Goal: Transaction & Acquisition: Purchase product/service

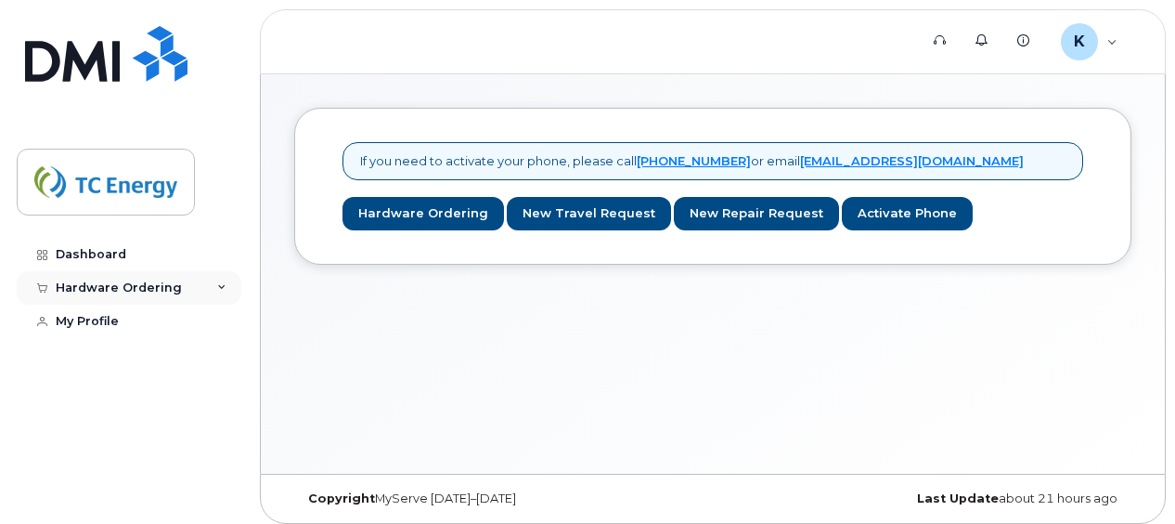
click at [224, 285] on icon at bounding box center [221, 287] width 9 height 9
click at [118, 319] on div "New Order" at bounding box center [99, 322] width 71 height 17
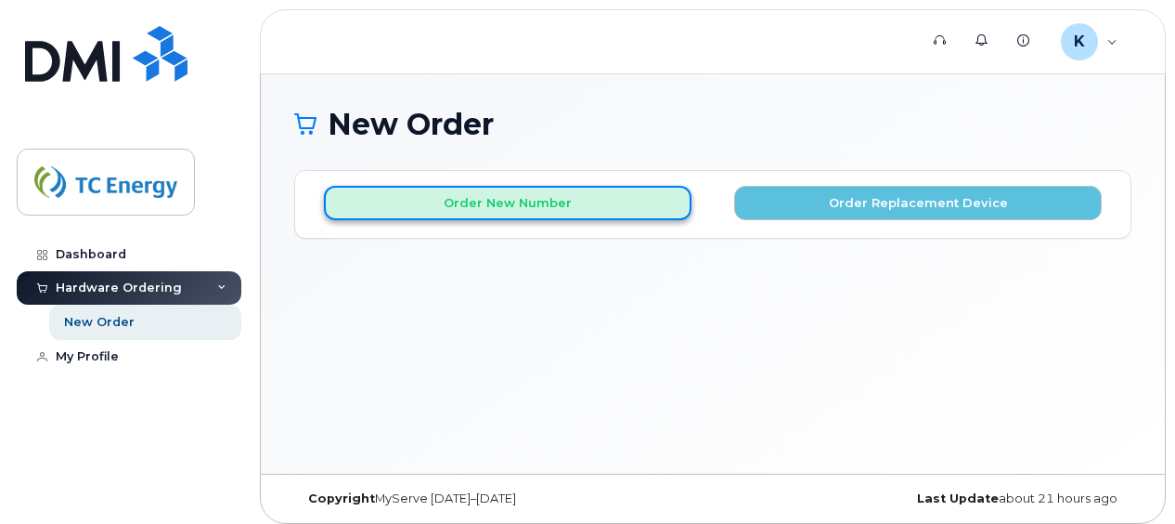
click at [540, 201] on button "Order New Number" at bounding box center [508, 203] width 368 height 34
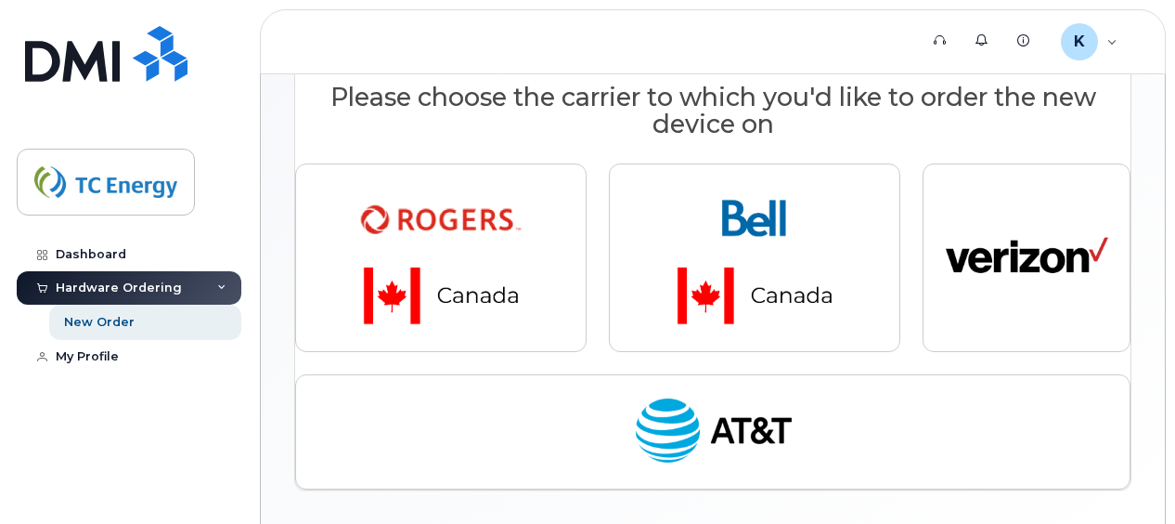
scroll to position [243, 0]
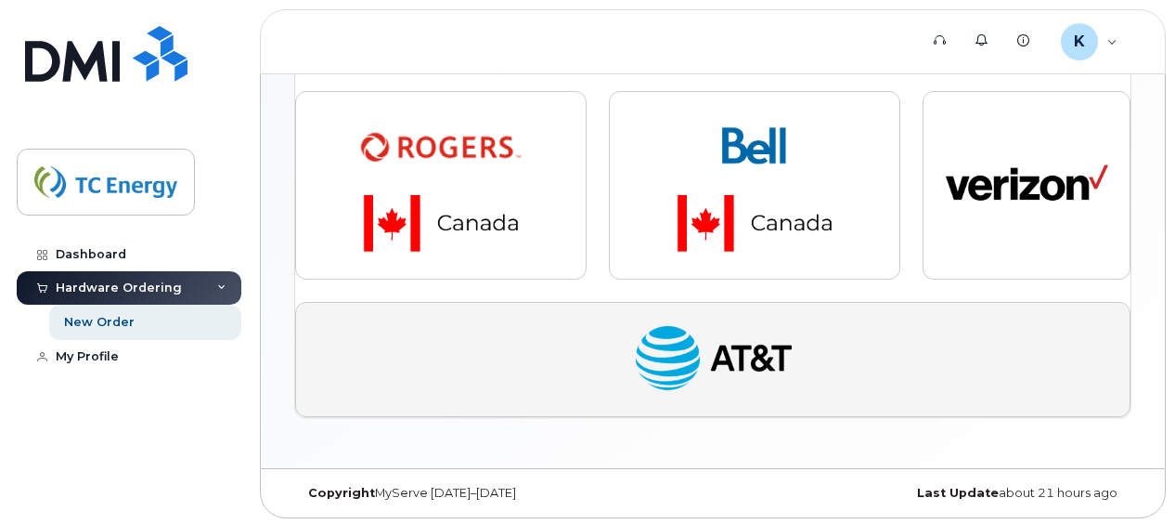
click at [706, 346] on img "button" at bounding box center [713, 360] width 162 height 84
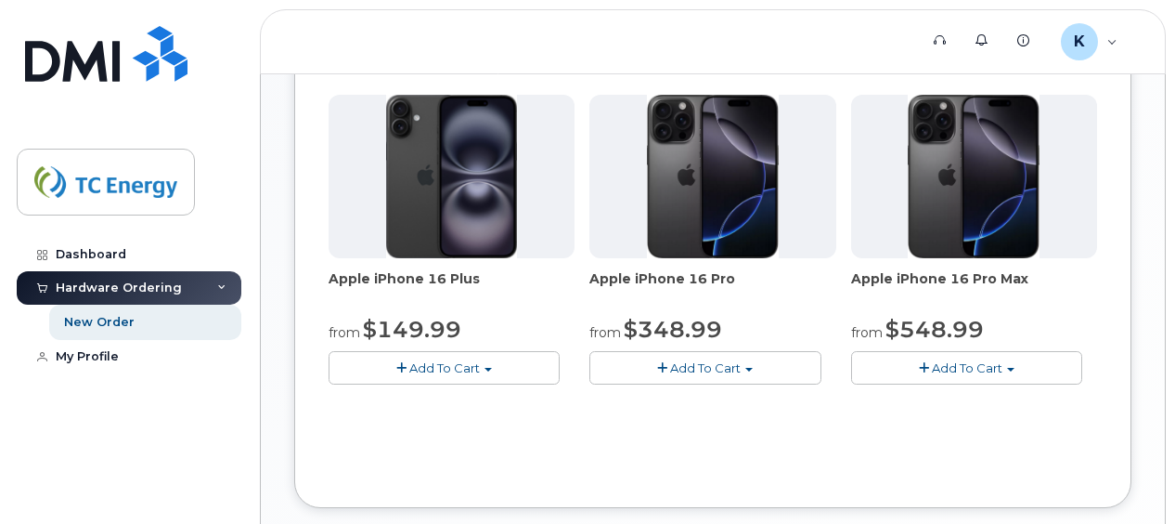
scroll to position [615, 0]
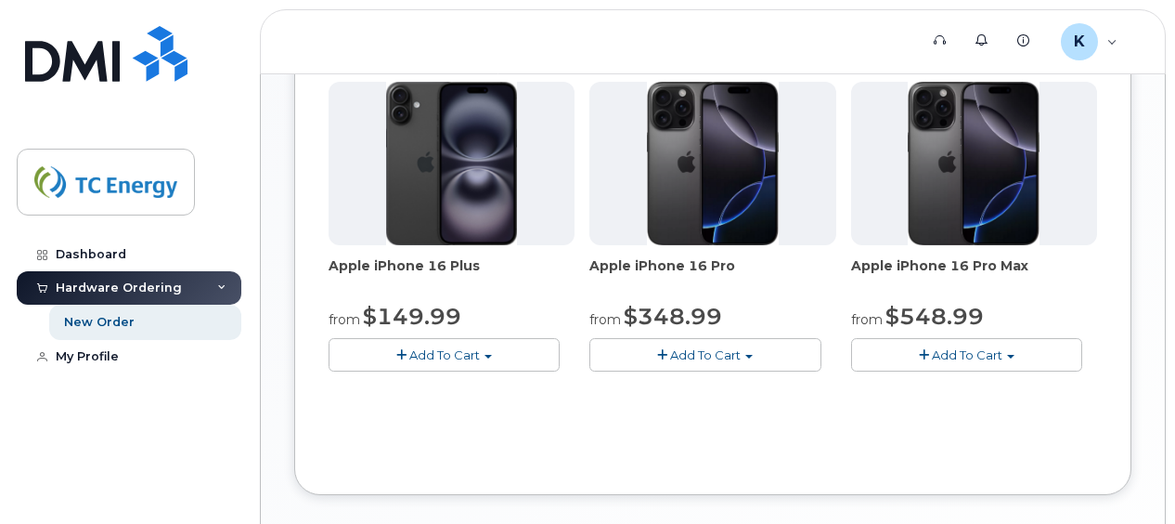
click at [663, 350] on span "button" at bounding box center [662, 355] width 10 height 12
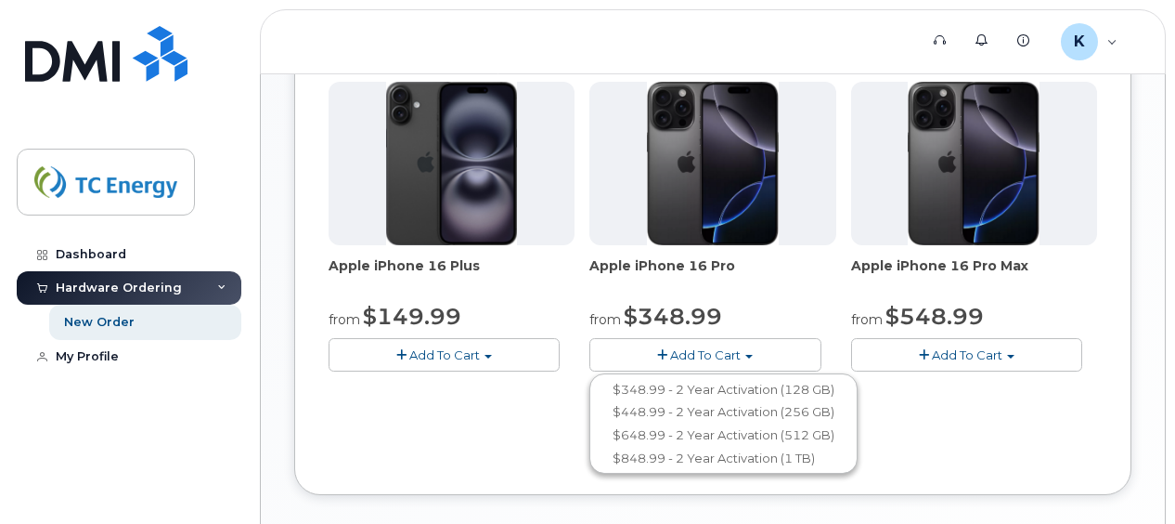
drag, startPoint x: 1051, startPoint y: 434, endPoint x: 1025, endPoint y: 413, distance: 33.1
click at [1043, 429] on div "Carrier Rogers Bell Verizon Wireless AT&T Wireless Rogers Bell Verizon Wireless…" at bounding box center [713, 62] width 769 height 797
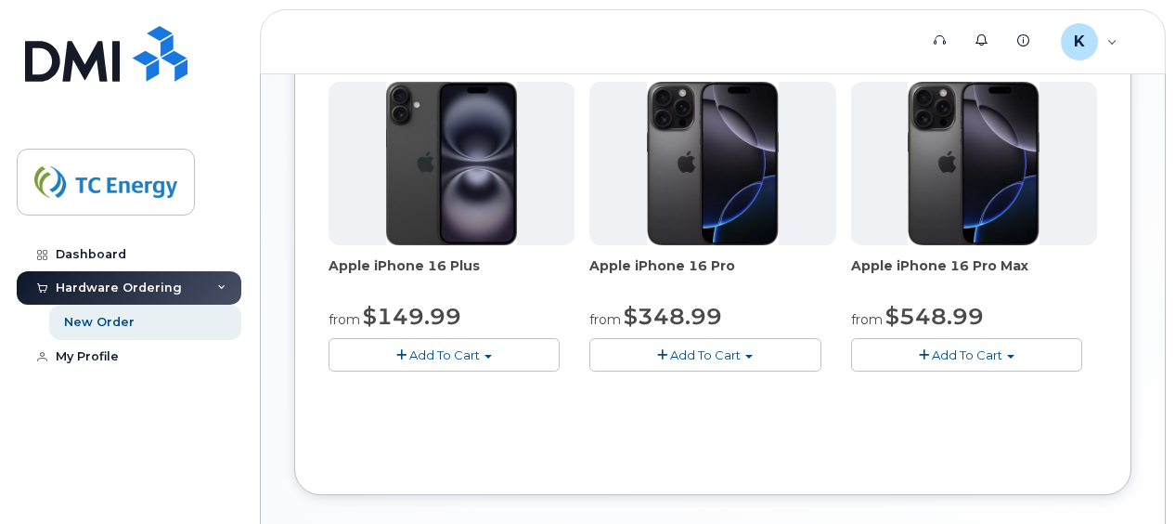
click at [1011, 347] on button "Add To Cart" at bounding box center [966, 354] width 231 height 32
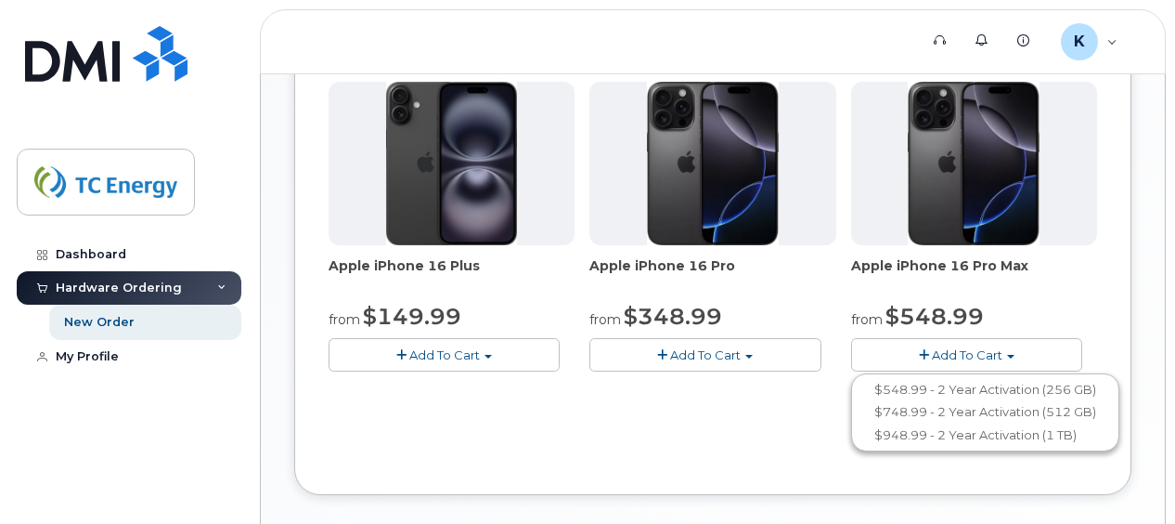
scroll to position [707, 0]
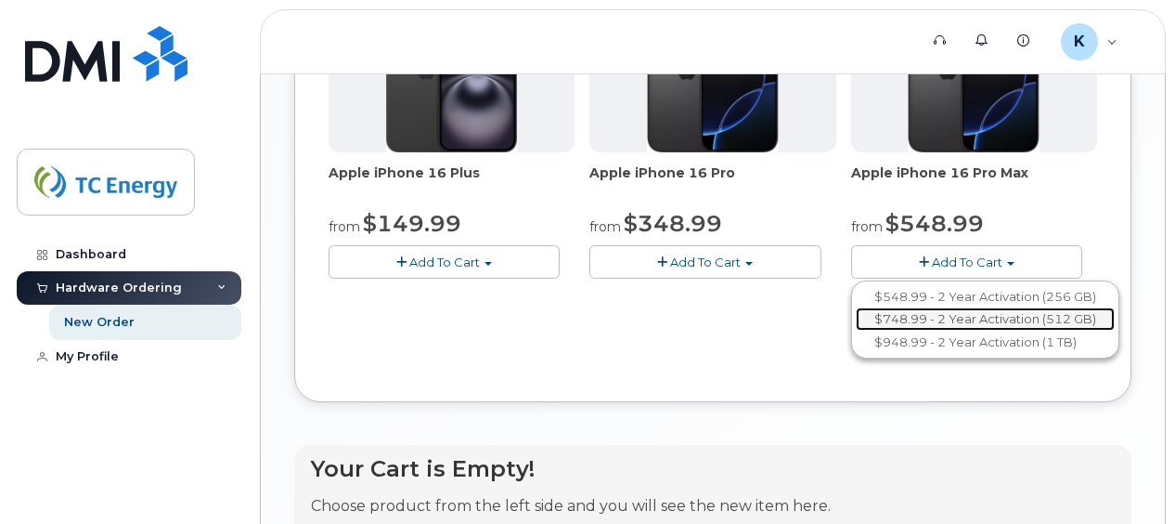
click at [994, 312] on link "$748.99 - 2 Year Activation (512 GB)" at bounding box center [985, 318] width 259 height 23
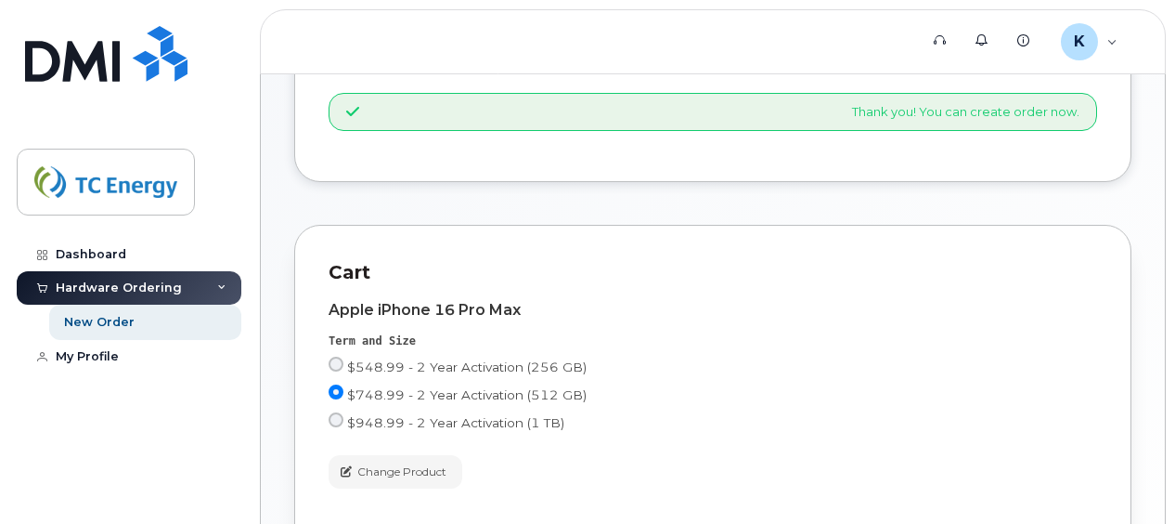
scroll to position [390, 0]
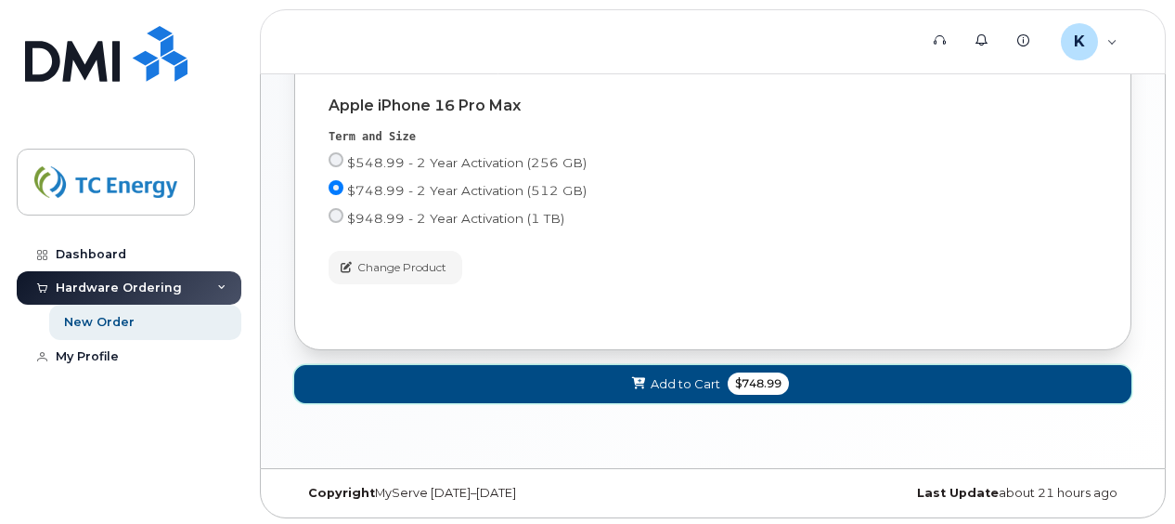
click at [678, 381] on span "Add to Cart" at bounding box center [686, 384] width 70 height 18
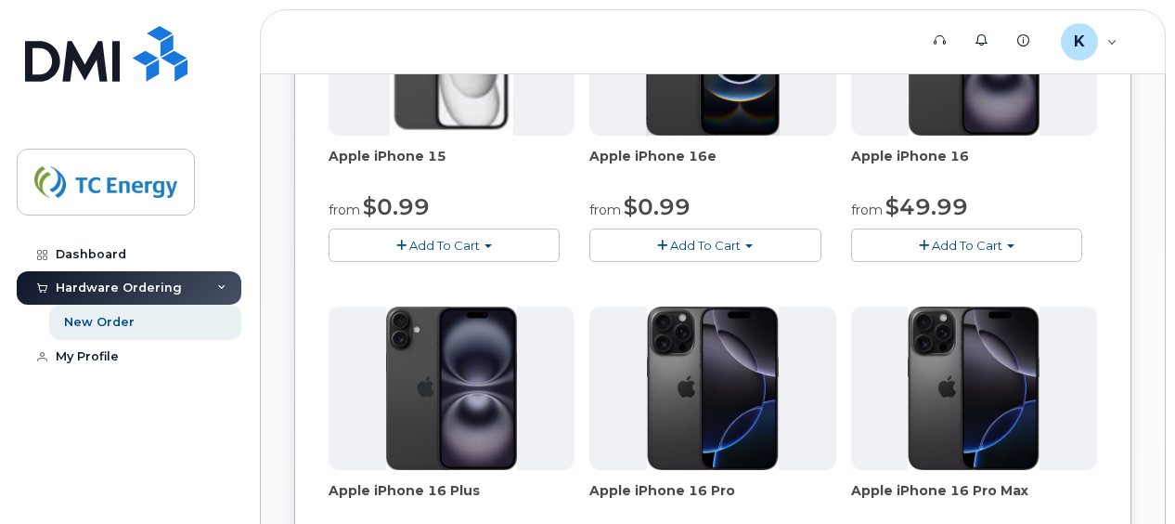
scroll to position [1098, 0]
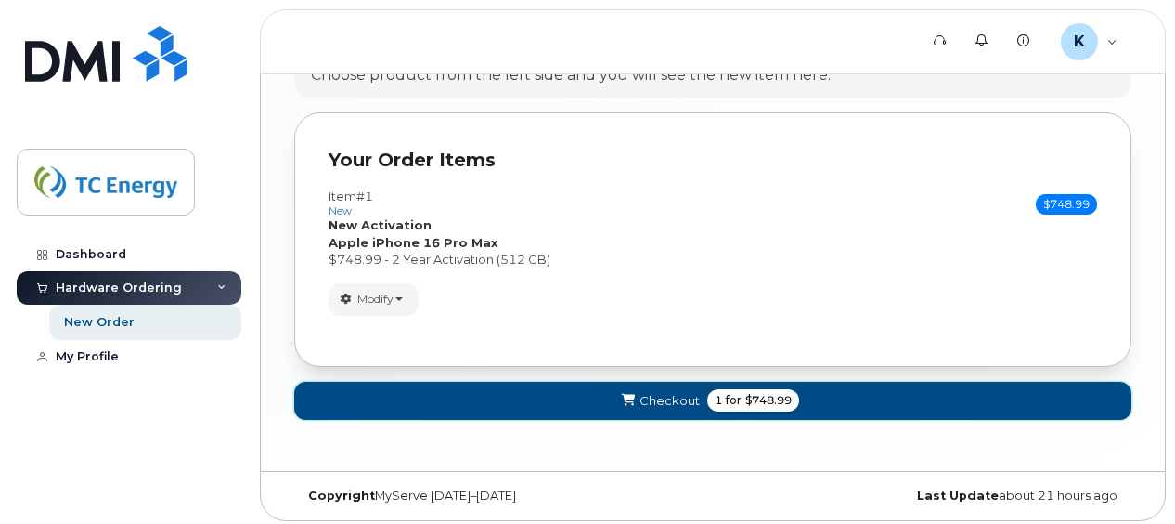
click at [663, 392] on span "Checkout" at bounding box center [670, 401] width 60 height 18
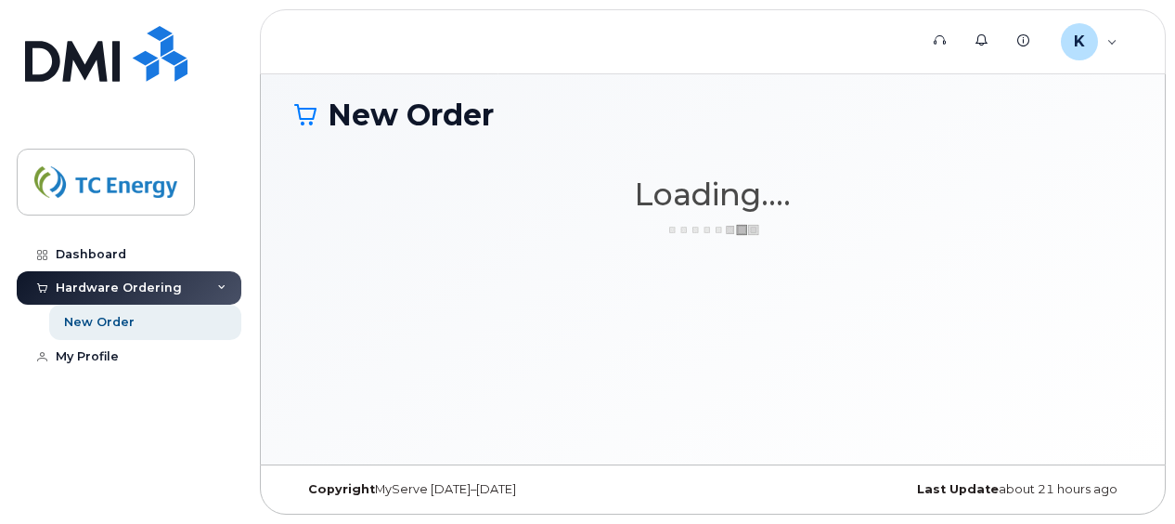
scroll to position [8, 0]
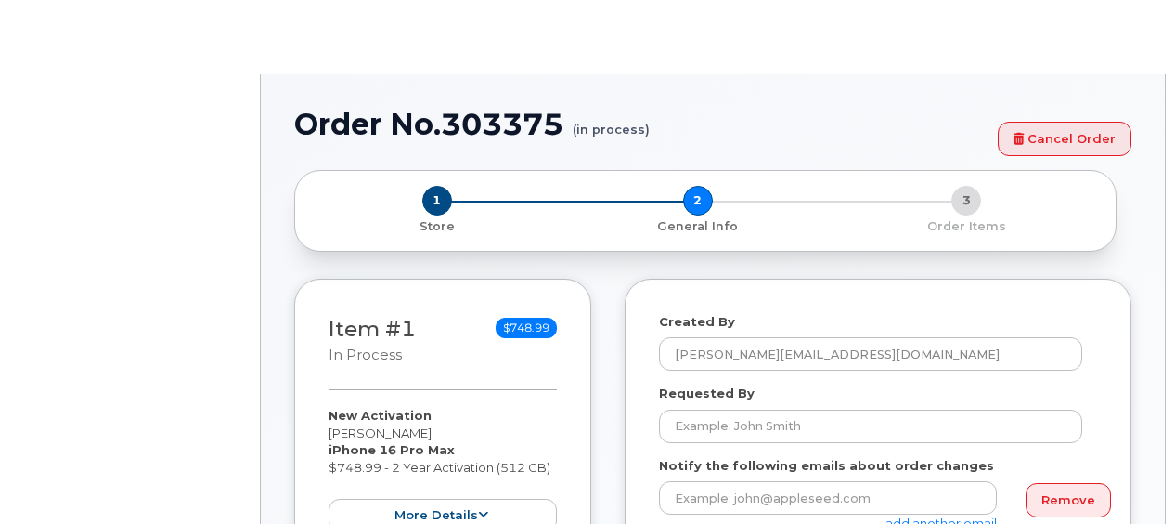
select select
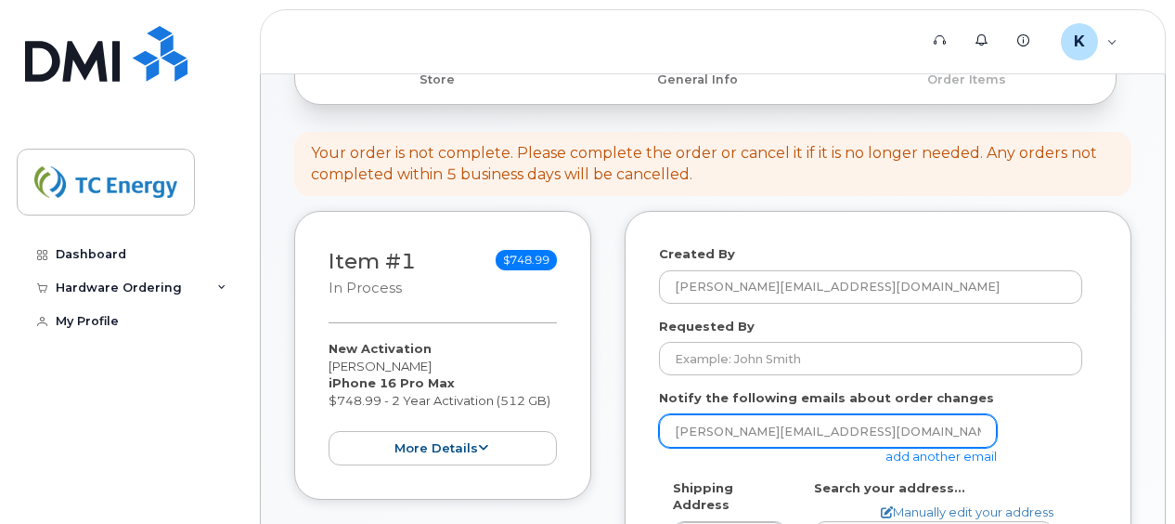
scroll to position [186, 0]
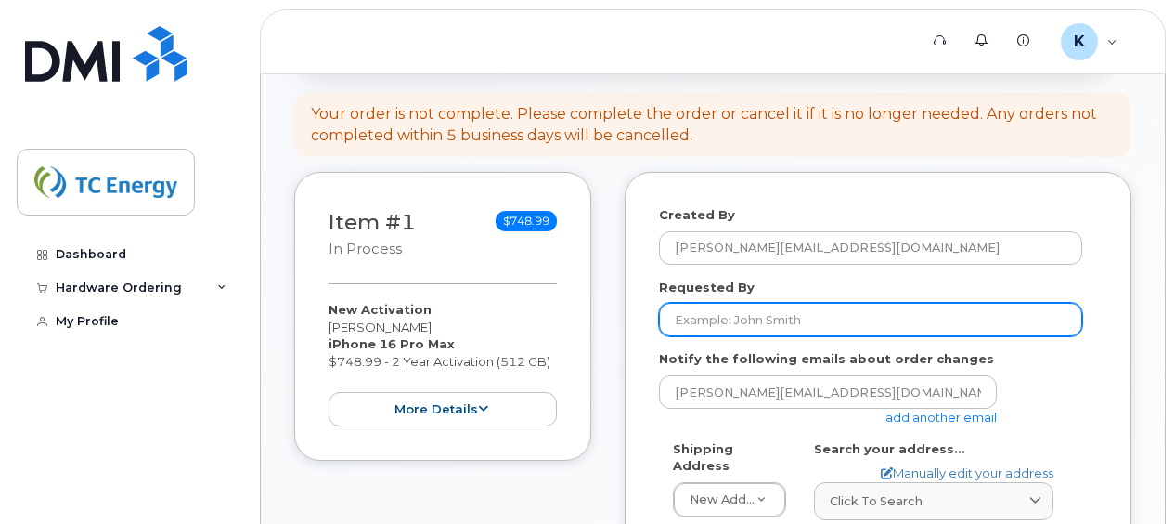
click at [720, 321] on input "Requested By" at bounding box center [870, 319] width 423 height 33
type input "K"
type input "k"
click at [720, 319] on input "kimbelry_long@tcenergy.com" at bounding box center [870, 319] width 423 height 33
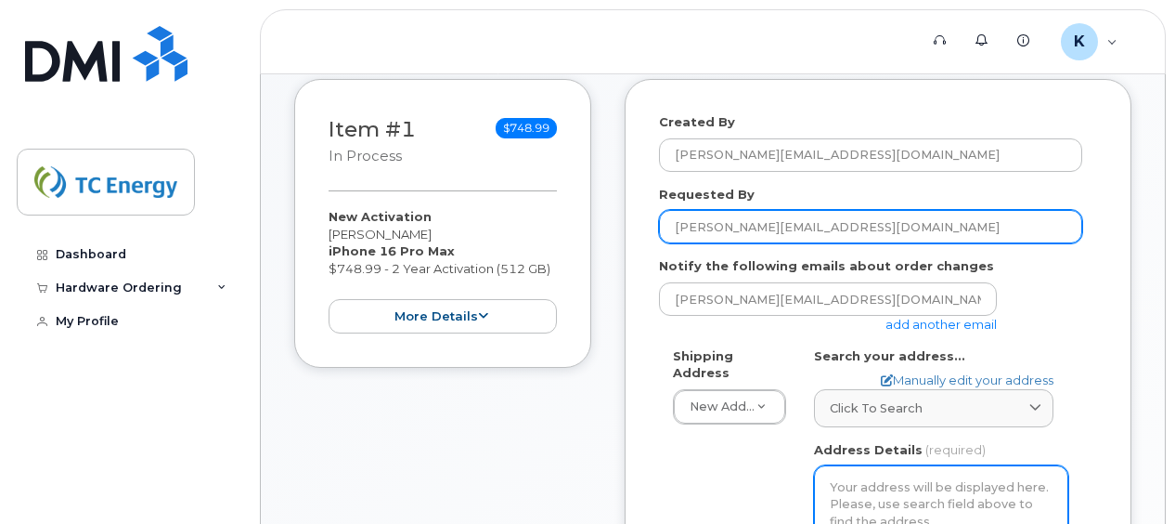
scroll to position [371, 0]
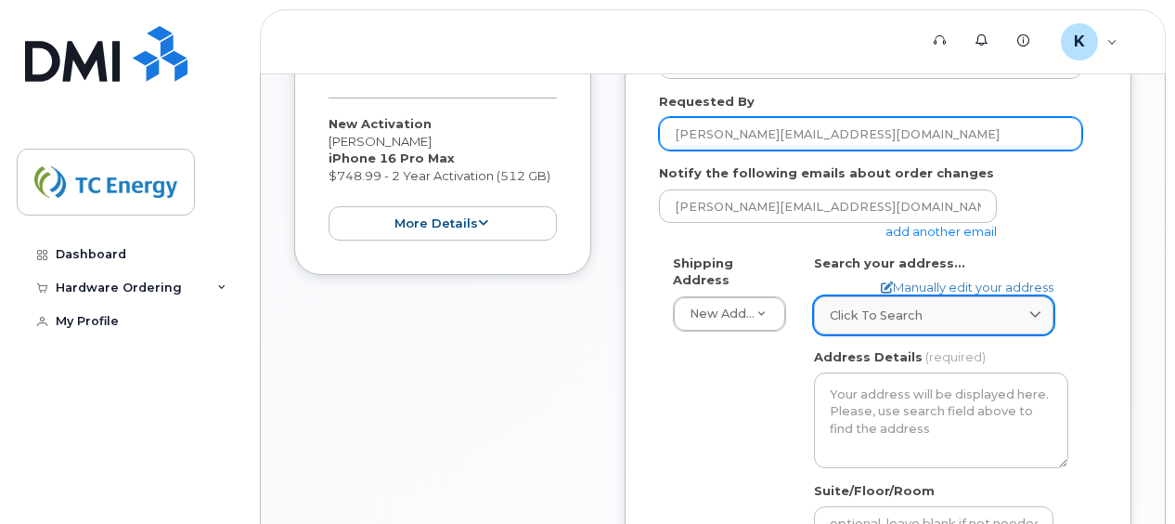
type input "[PERSON_NAME][EMAIL_ADDRESS][DOMAIN_NAME]"
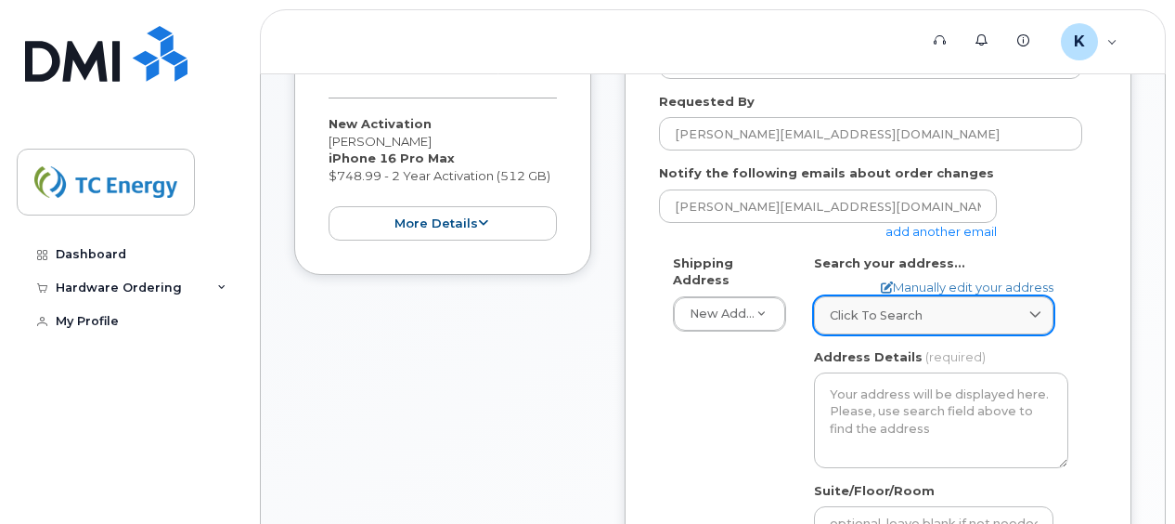
click at [885, 314] on span "Click to search" at bounding box center [876, 315] width 93 height 18
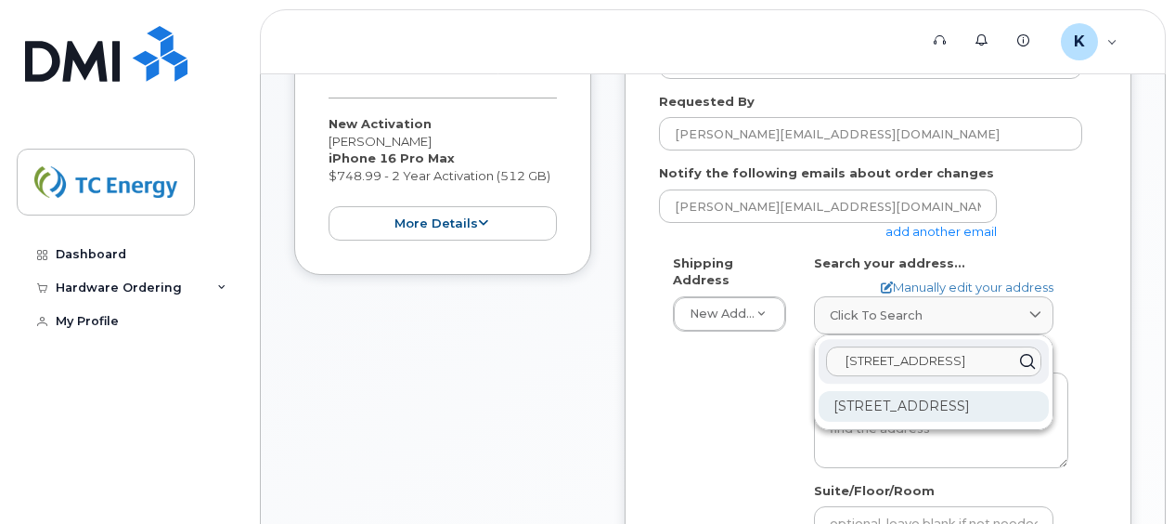
type input "300 eagle mountain rd"
click at [902, 411] on div "300 Eagle Mountain Rd Charleston WV 25311-1048" at bounding box center [934, 406] width 230 height 31
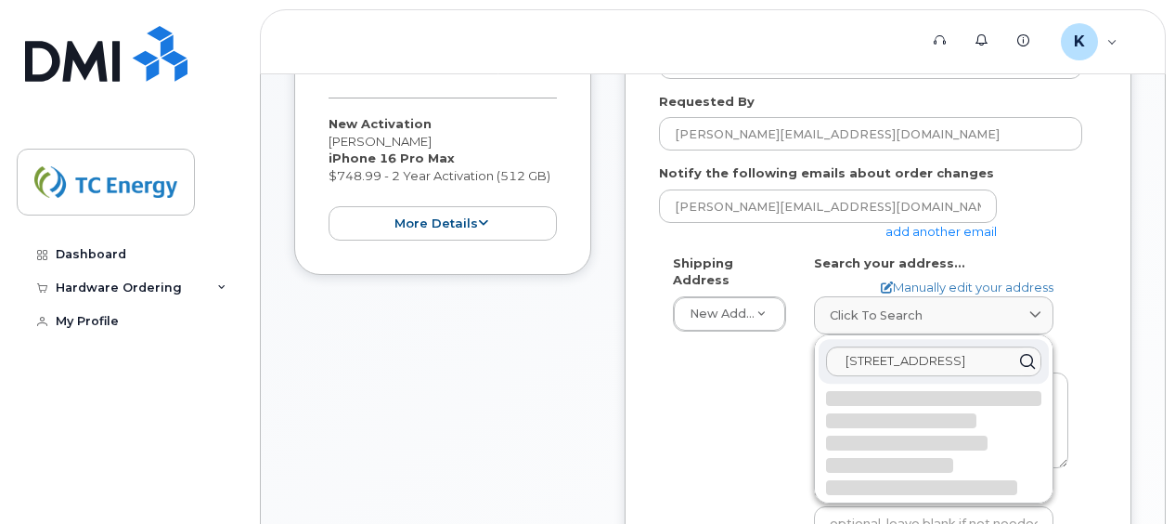
select select
type textarea "300 Eagle Mountain Rd CHARLESTON WV 25311-1048 UNITED STATES"
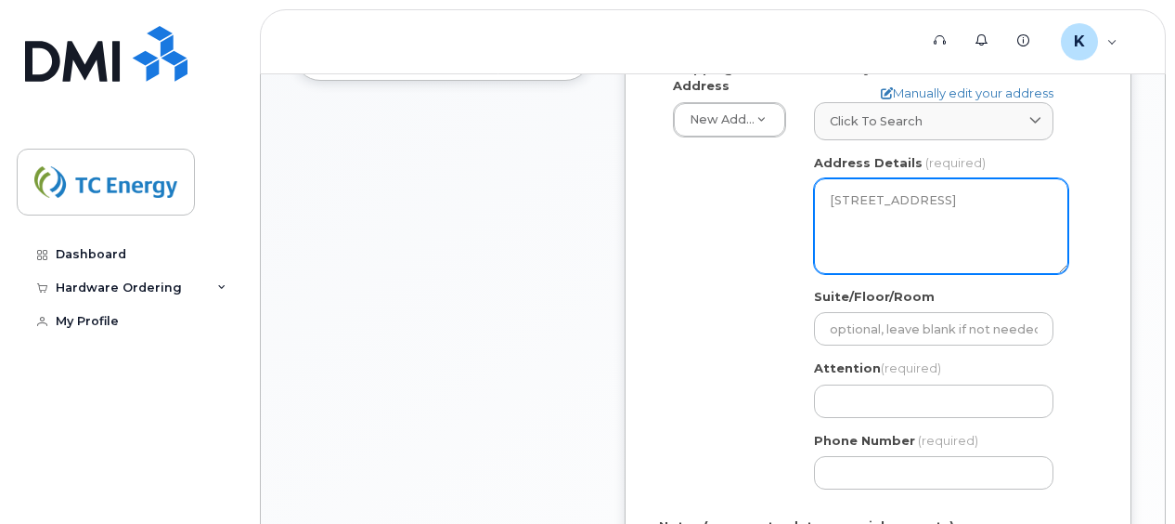
scroll to position [743, 0]
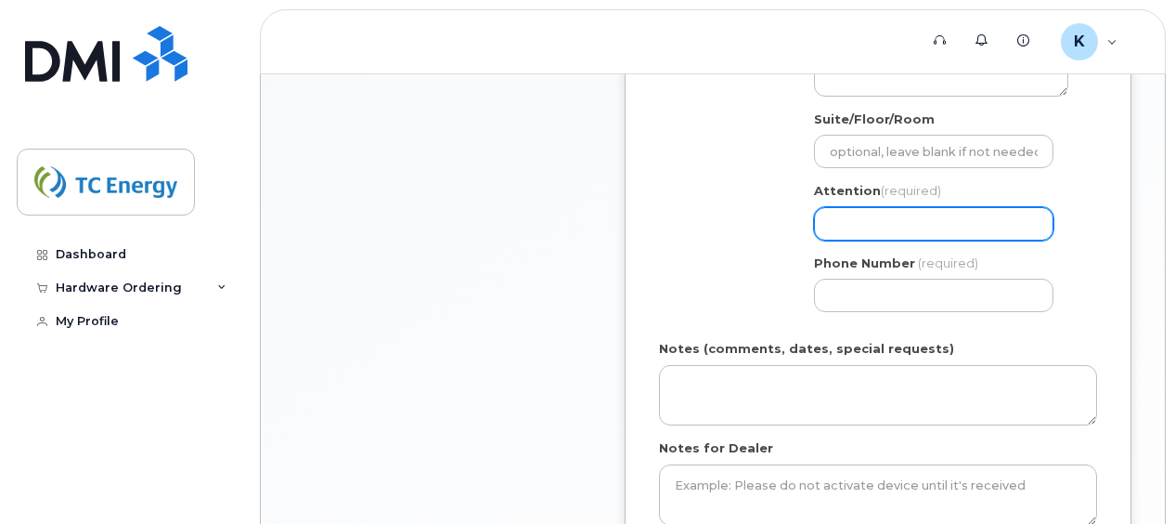
click at [938, 212] on input "Attention (required)" at bounding box center [934, 223] width 240 height 33
select select
type input "S"
select select
type input "Sh"
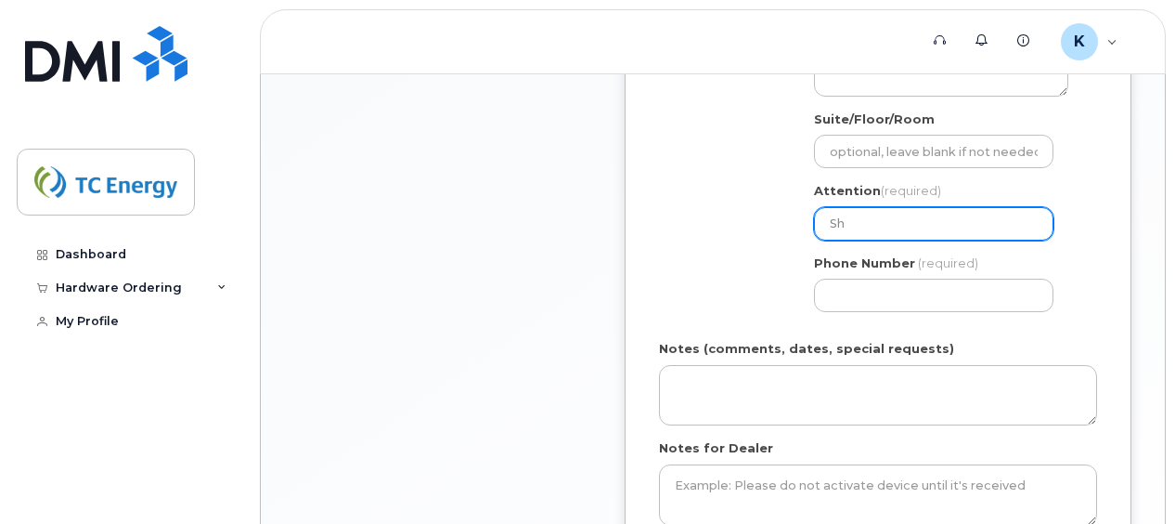
select select
type input "Shw"
select select
type input "Sh"
select select
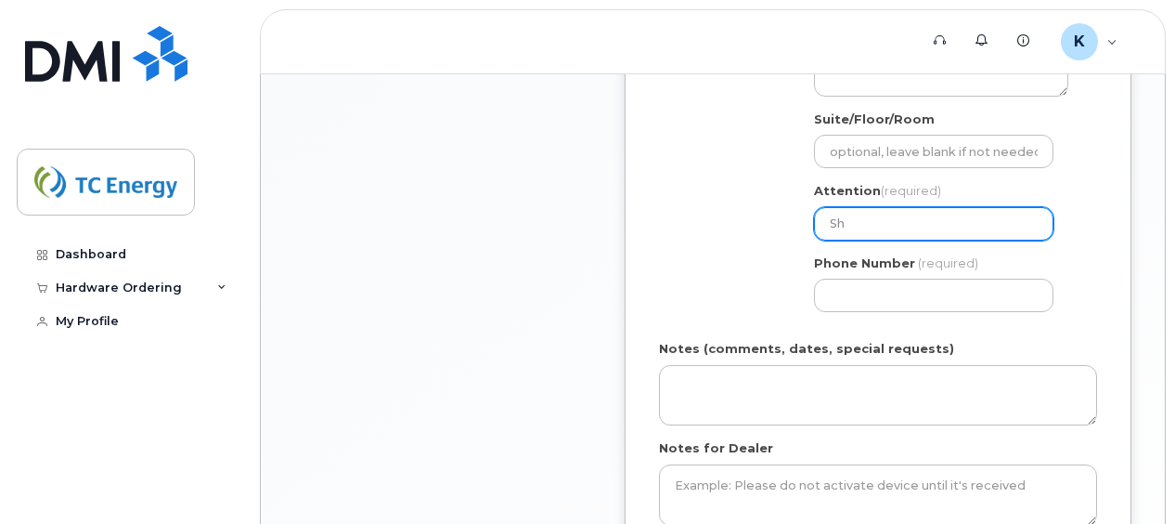
type input "Sha"
select select
type input "Shaw"
select select
type input "Shawn"
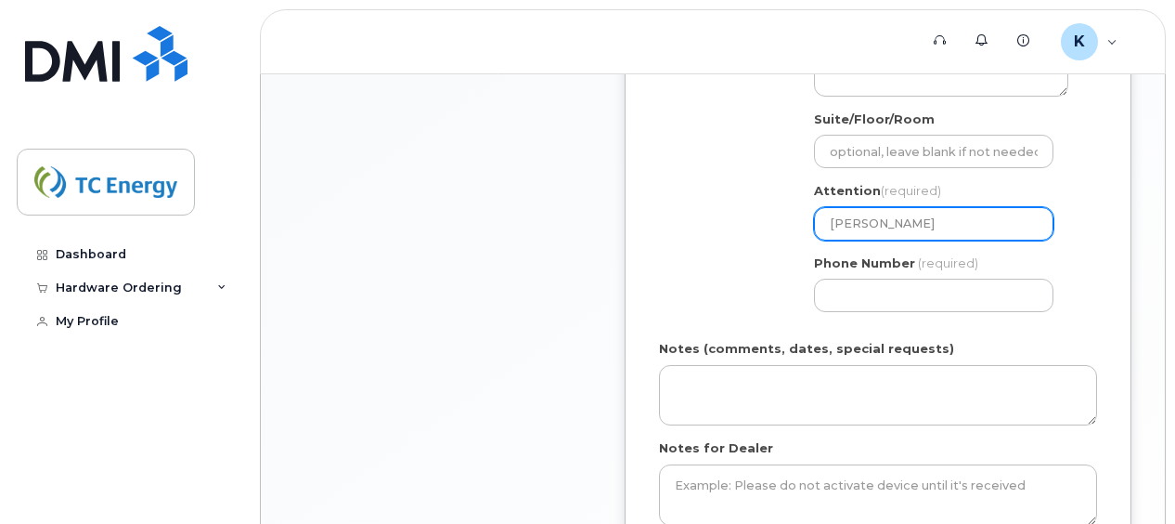
select select
type input "Shawn C"
select select
type input "Shawn Co"
select select
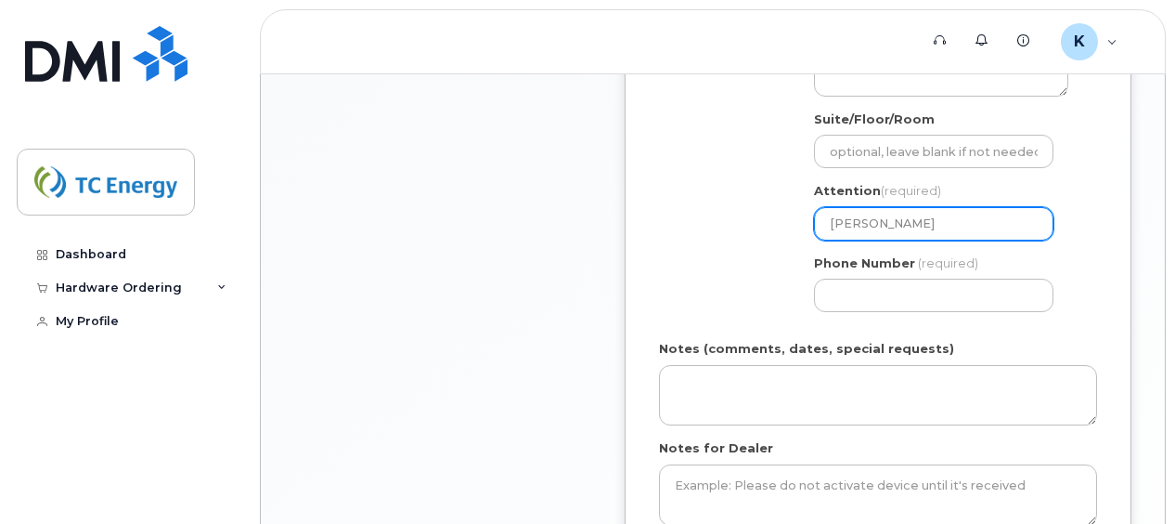
type input "Shawn Col"
select select
type input "Shawn Cole"
select select
type input "Shawn Colem"
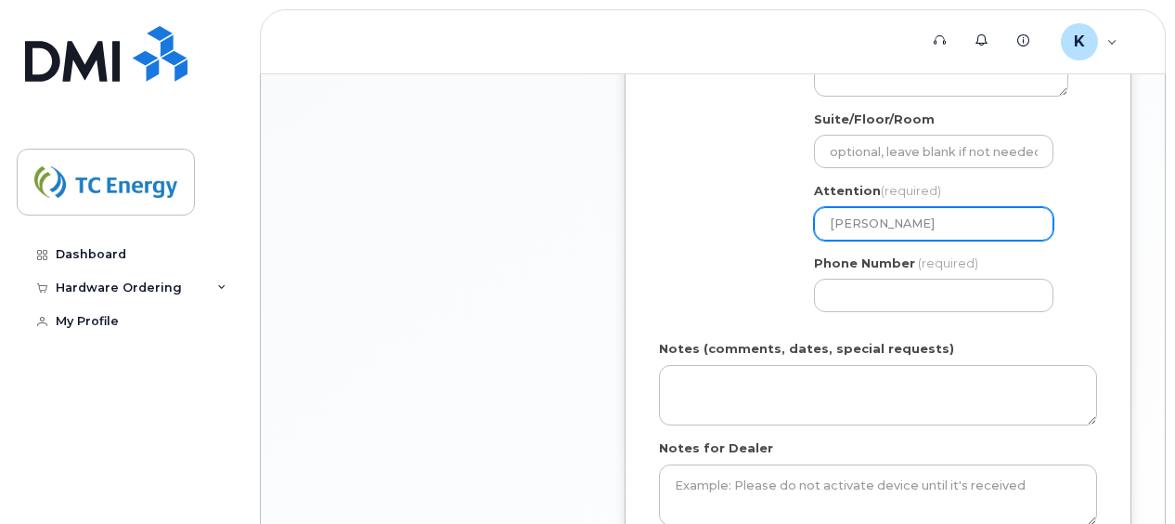
select select
type input "Shawn Colema"
select select
type input "[PERSON_NAME]"
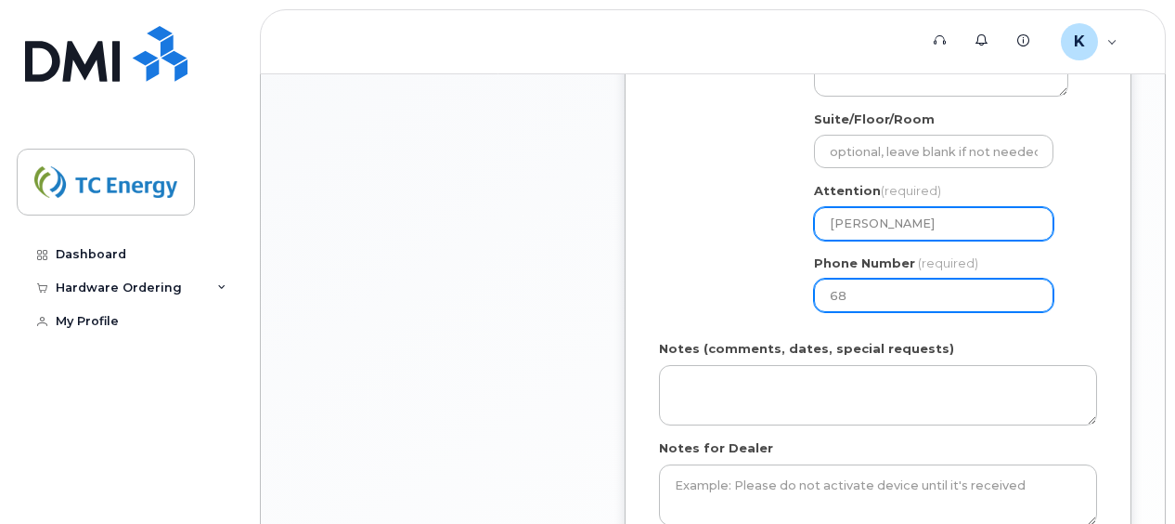
type input "681"
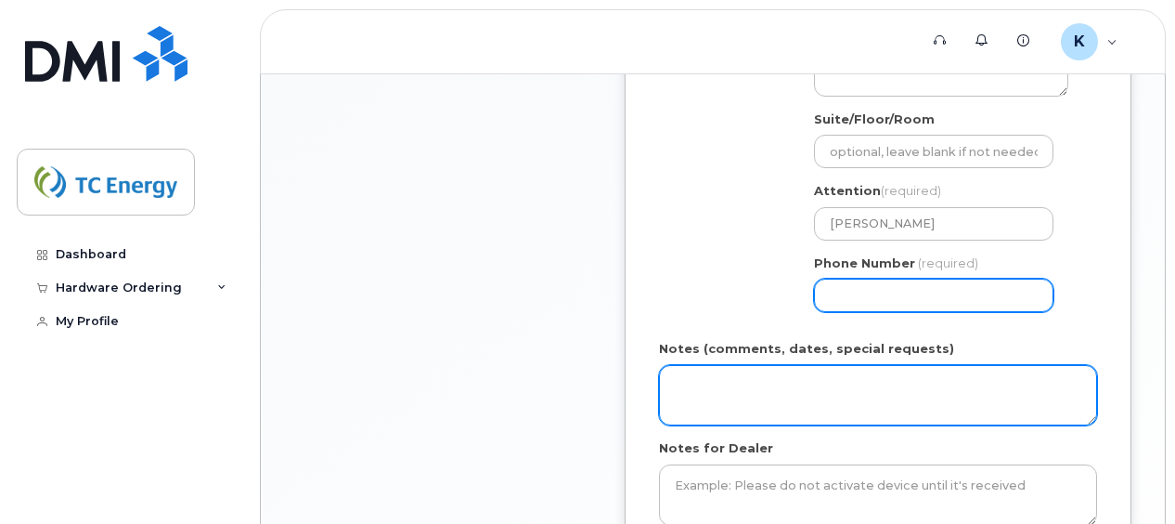
scroll to position [836, 0]
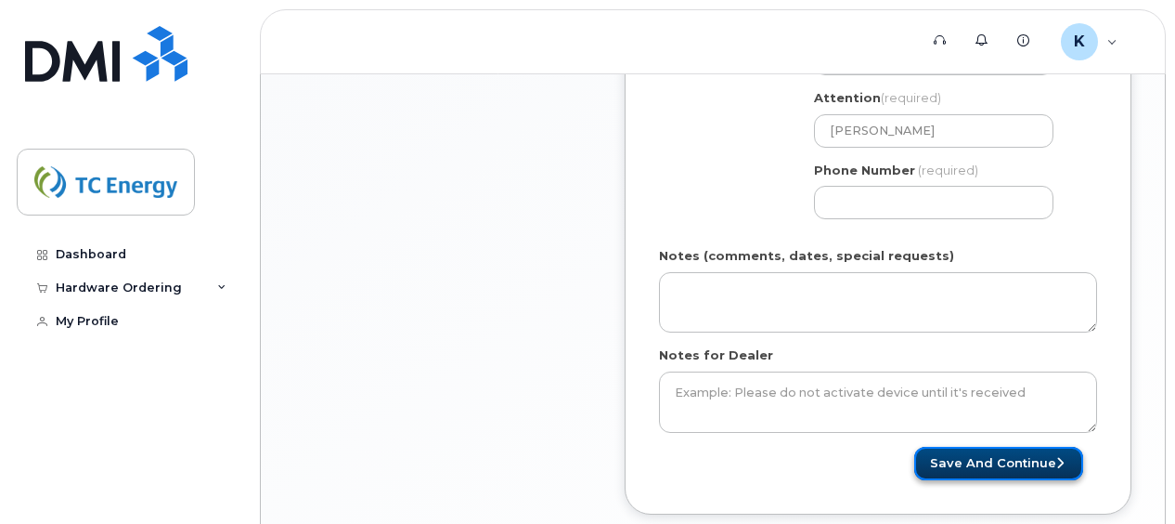
click at [1024, 460] on button "Save and Continue" at bounding box center [998, 464] width 169 height 34
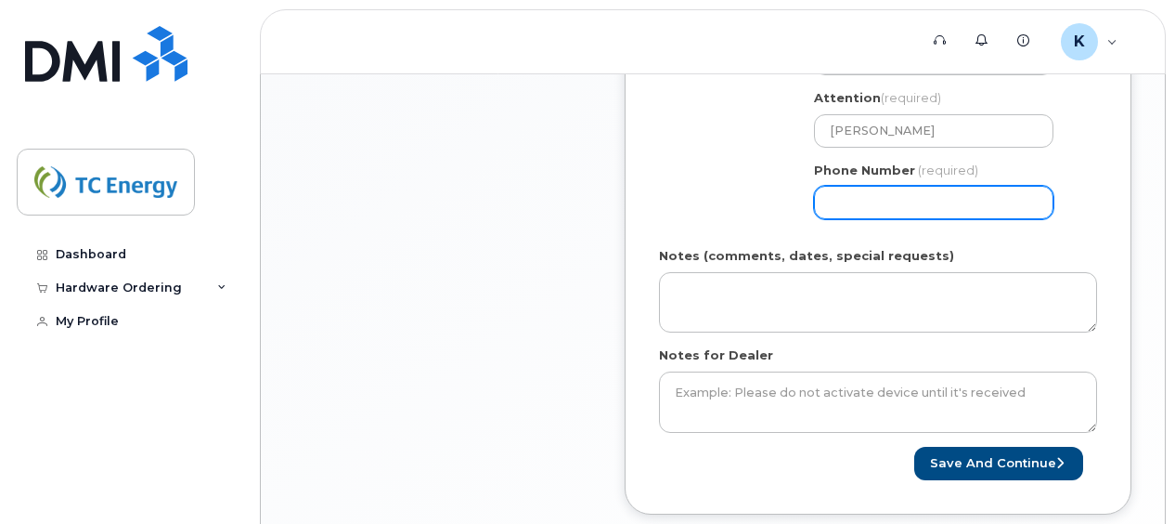
click at [921, 204] on input "Phone Number" at bounding box center [934, 202] width 240 height 33
type input "681"
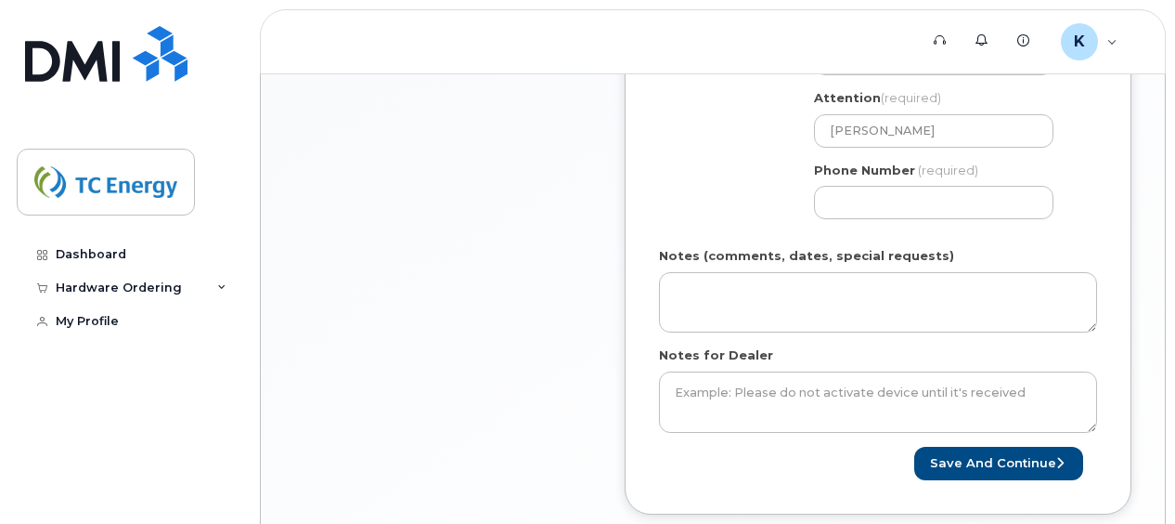
click at [1024, 180] on div "Phone Number (required)" at bounding box center [941, 191] width 254 height 58
click at [999, 468] on button "Save and Continue" at bounding box center [998, 464] width 169 height 34
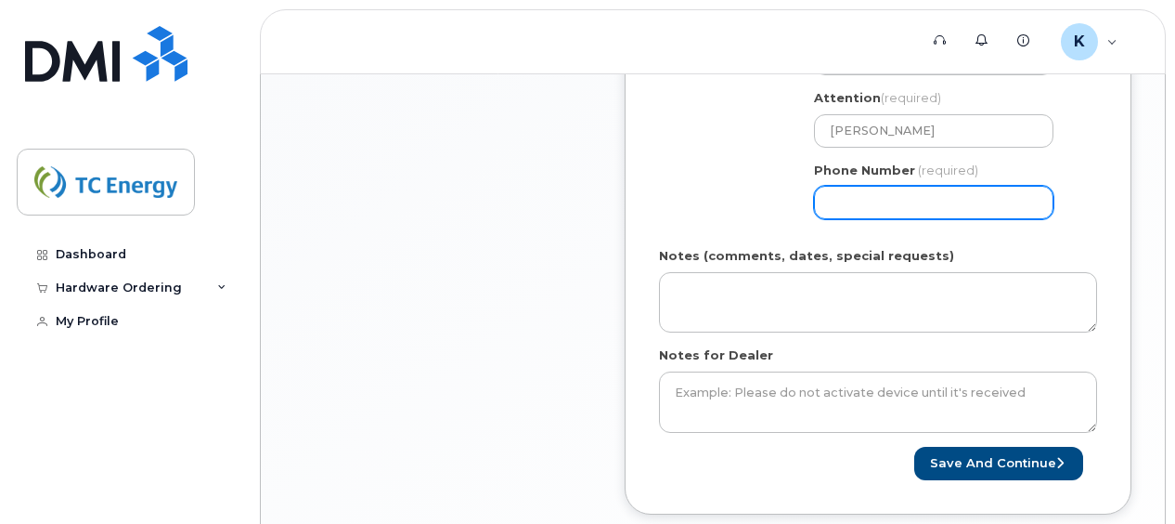
click at [891, 201] on input "Phone Number" at bounding box center [934, 202] width 240 height 33
click at [859, 197] on input "Phone Number" at bounding box center [934, 202] width 240 height 33
select select
click at [1040, 188] on input "6813400540" at bounding box center [934, 202] width 240 height 33
type input "6813400540"
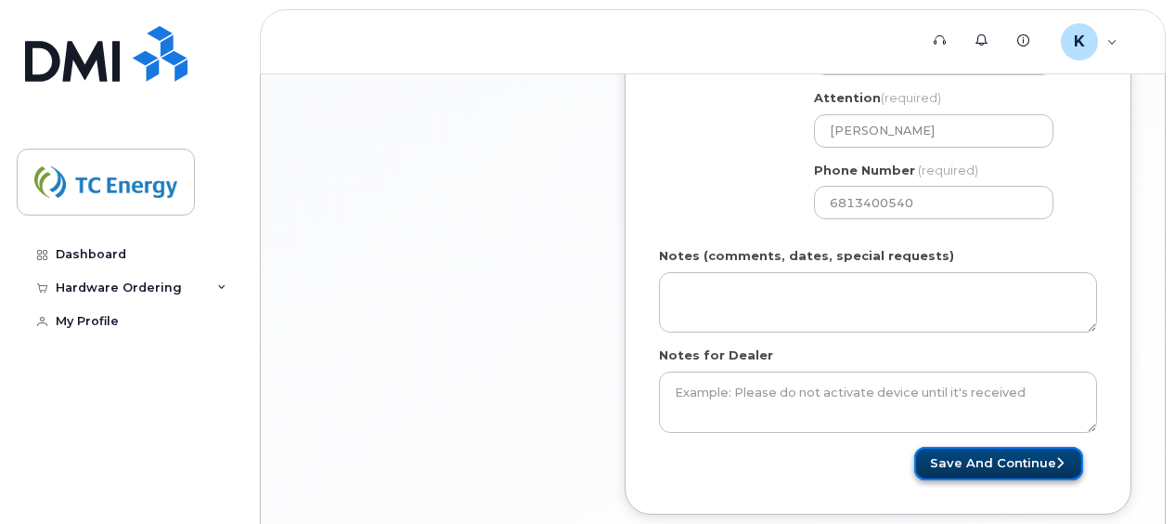
click at [1016, 460] on button "Save and Continue" at bounding box center [998, 464] width 169 height 34
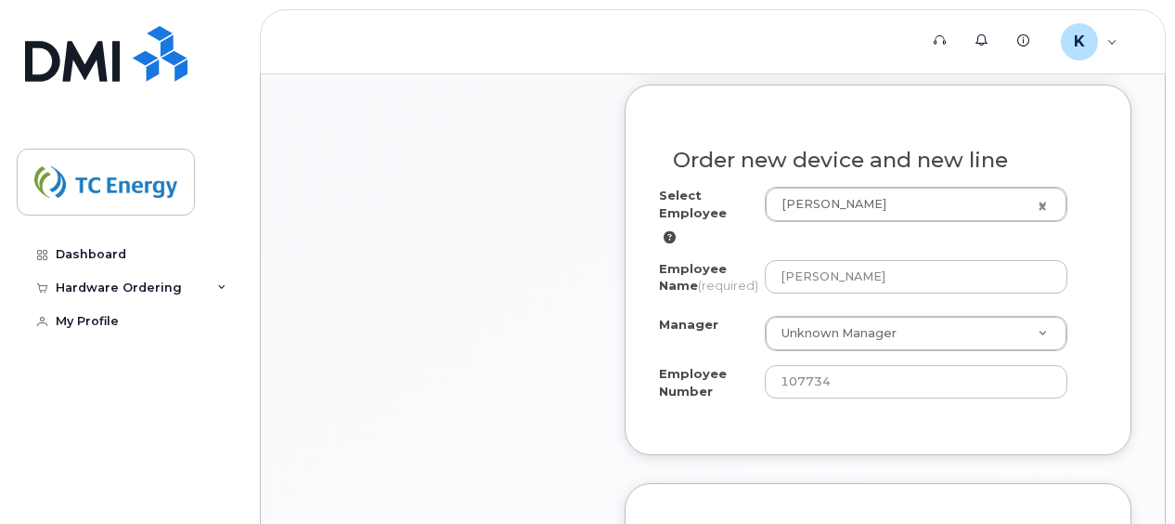
scroll to position [650, 0]
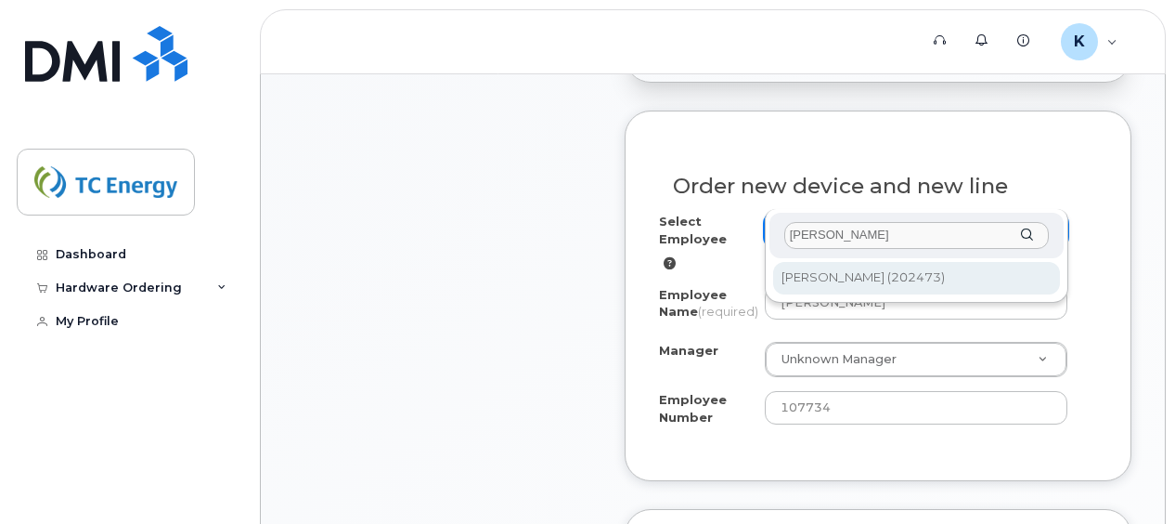
type input "shawn coleman"
type input "1707896"
type input "[PERSON_NAME]"
type input "202473"
select select "1398090"
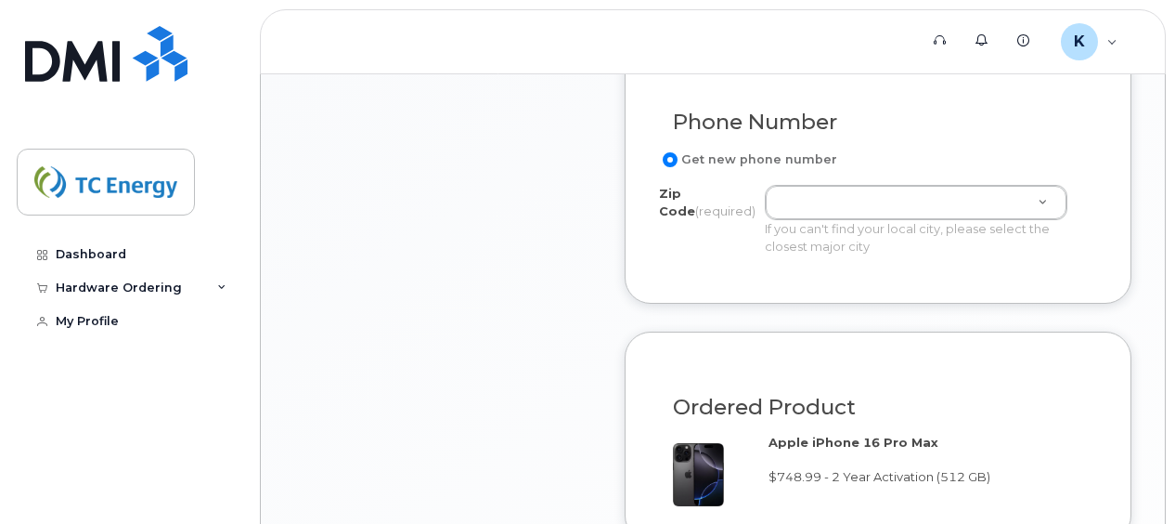
scroll to position [1114, 0]
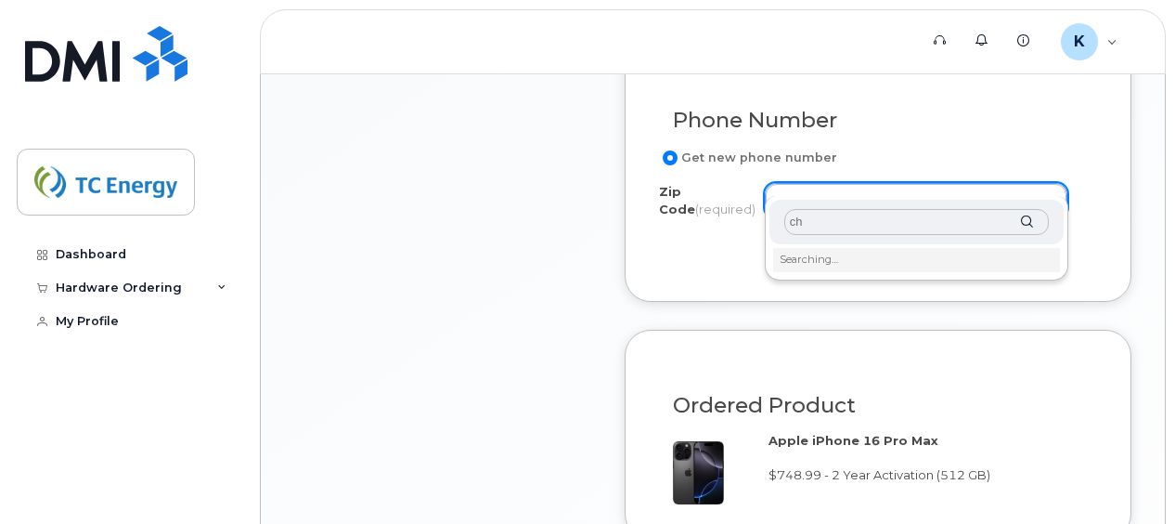
type input "c"
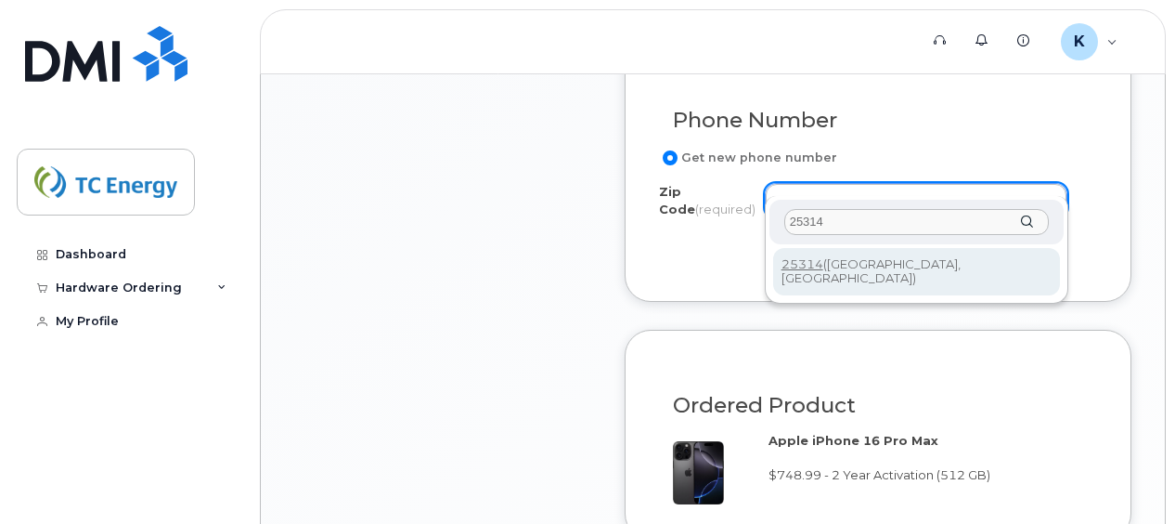
type input "25314"
type input "25314 (Charleston, WV)"
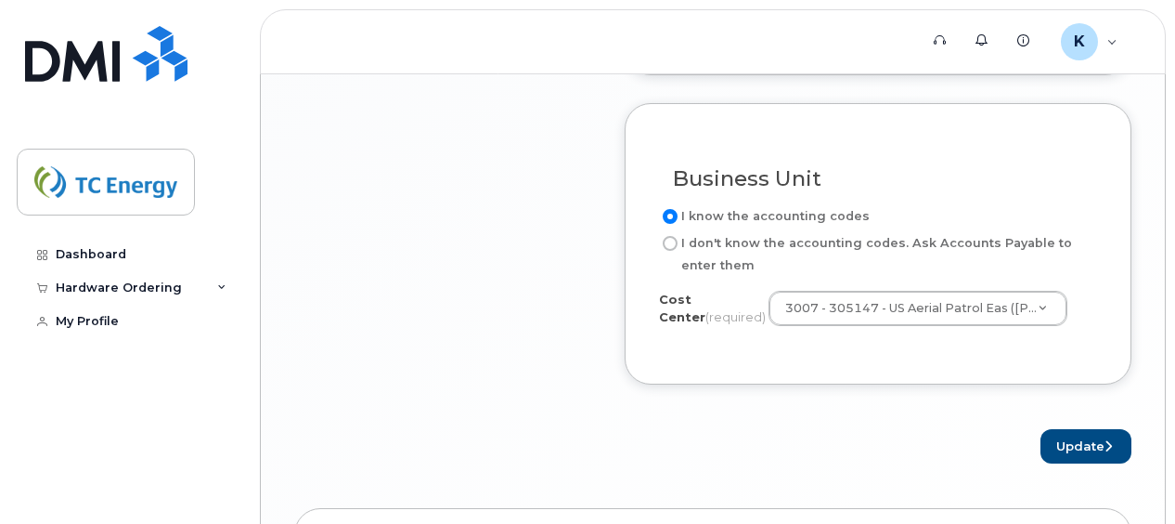
scroll to position [1738, 0]
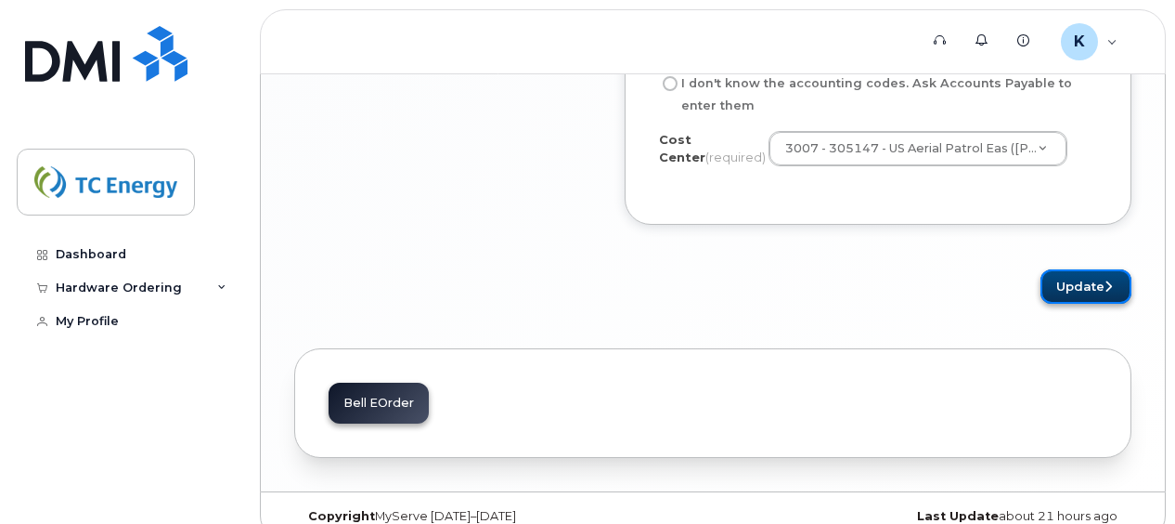
click at [1103, 269] on button "Update" at bounding box center [1086, 286] width 91 height 34
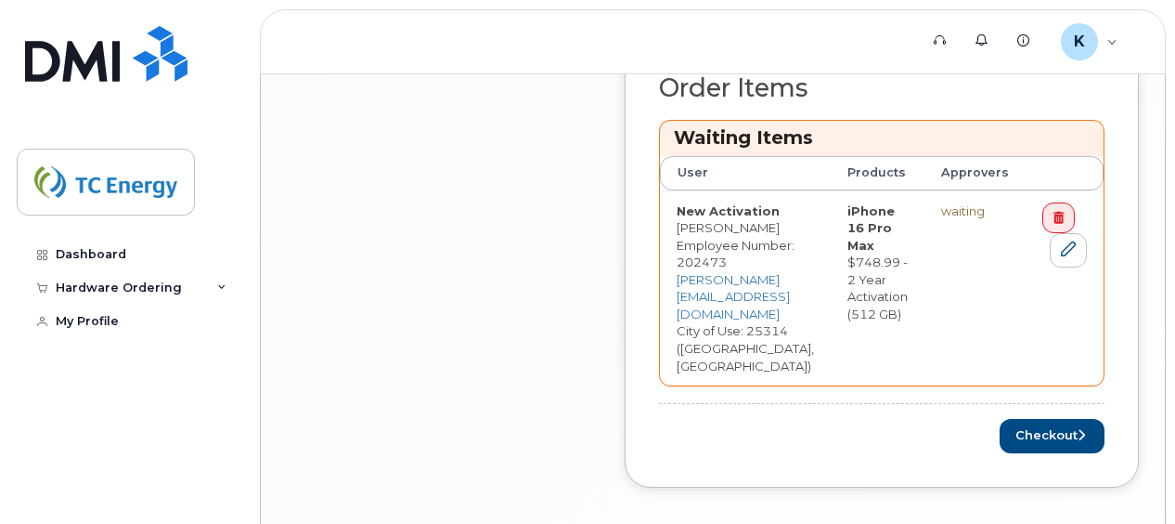
scroll to position [836, 0]
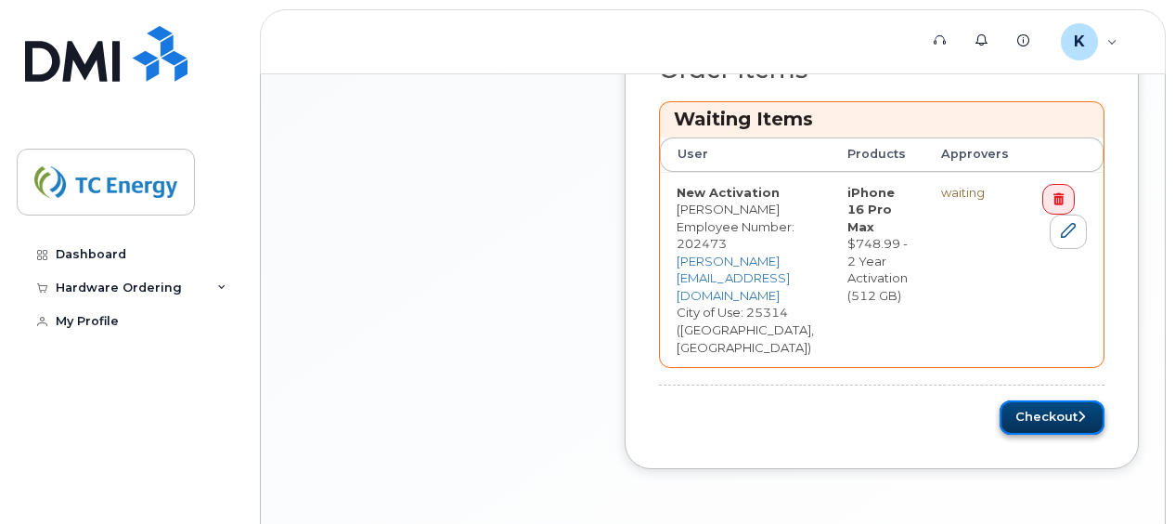
click at [1105, 400] on button "Checkout" at bounding box center [1052, 417] width 105 height 34
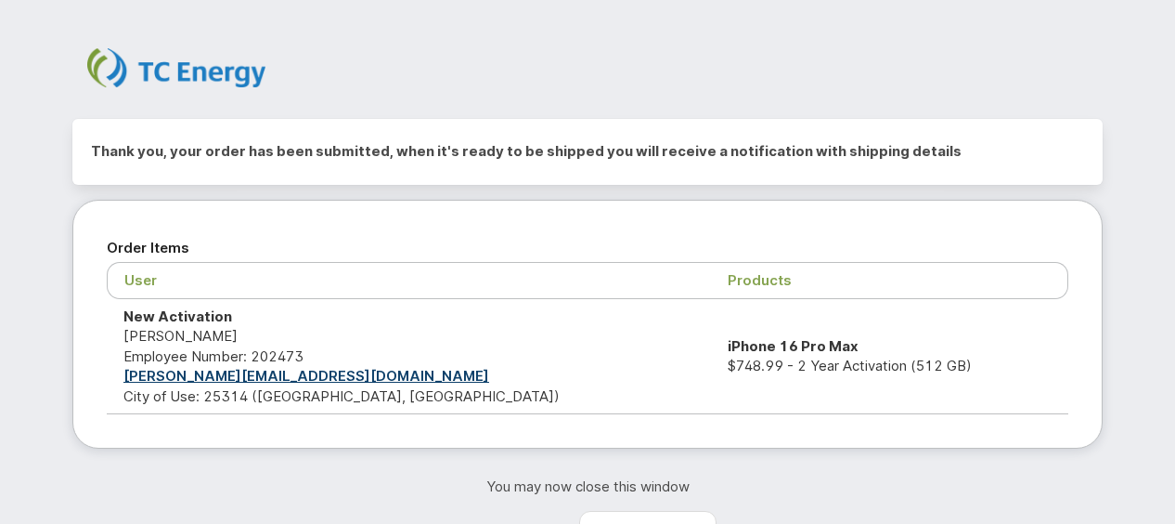
click at [1069, 76] on div at bounding box center [587, 75] width 1058 height 84
click at [753, 39] on div at bounding box center [587, 75] width 1058 height 84
